Goal: Check status: Check status

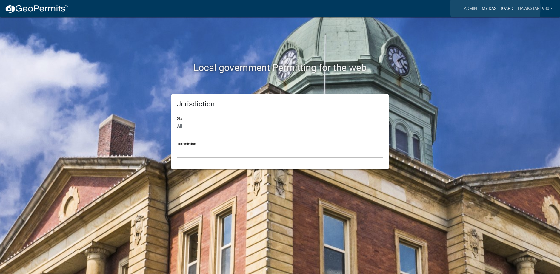
click at [495, 8] on link "My Dashboard" at bounding box center [497, 8] width 36 height 11
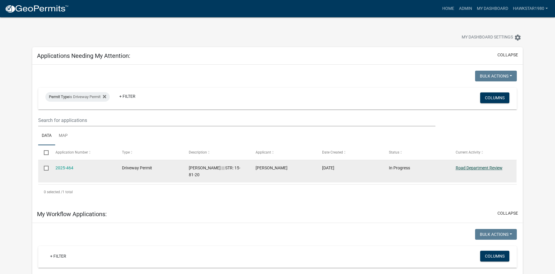
click at [468, 167] on link "Road Department Review" at bounding box center [479, 168] width 47 height 5
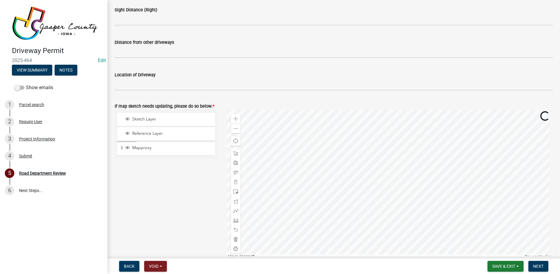
scroll to position [268, 0]
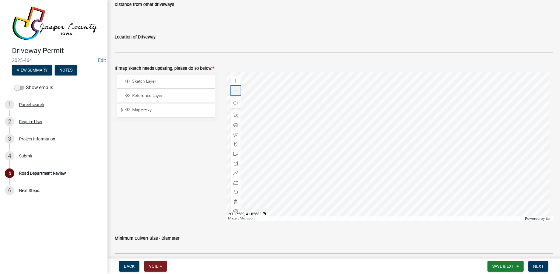
click at [233, 89] on span at bounding box center [235, 91] width 5 height 5
click at [233, 91] on span at bounding box center [235, 91] width 5 height 5
click at [233, 83] on span at bounding box center [235, 81] width 5 height 5
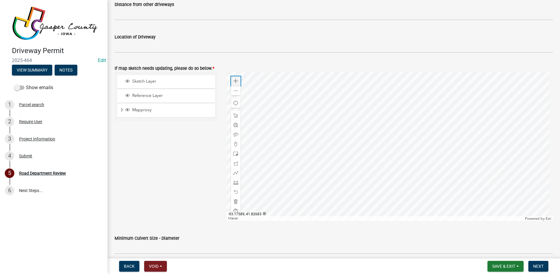
click at [233, 83] on span at bounding box center [235, 81] width 5 height 5
